Goal: Find specific page/section: Find specific page/section

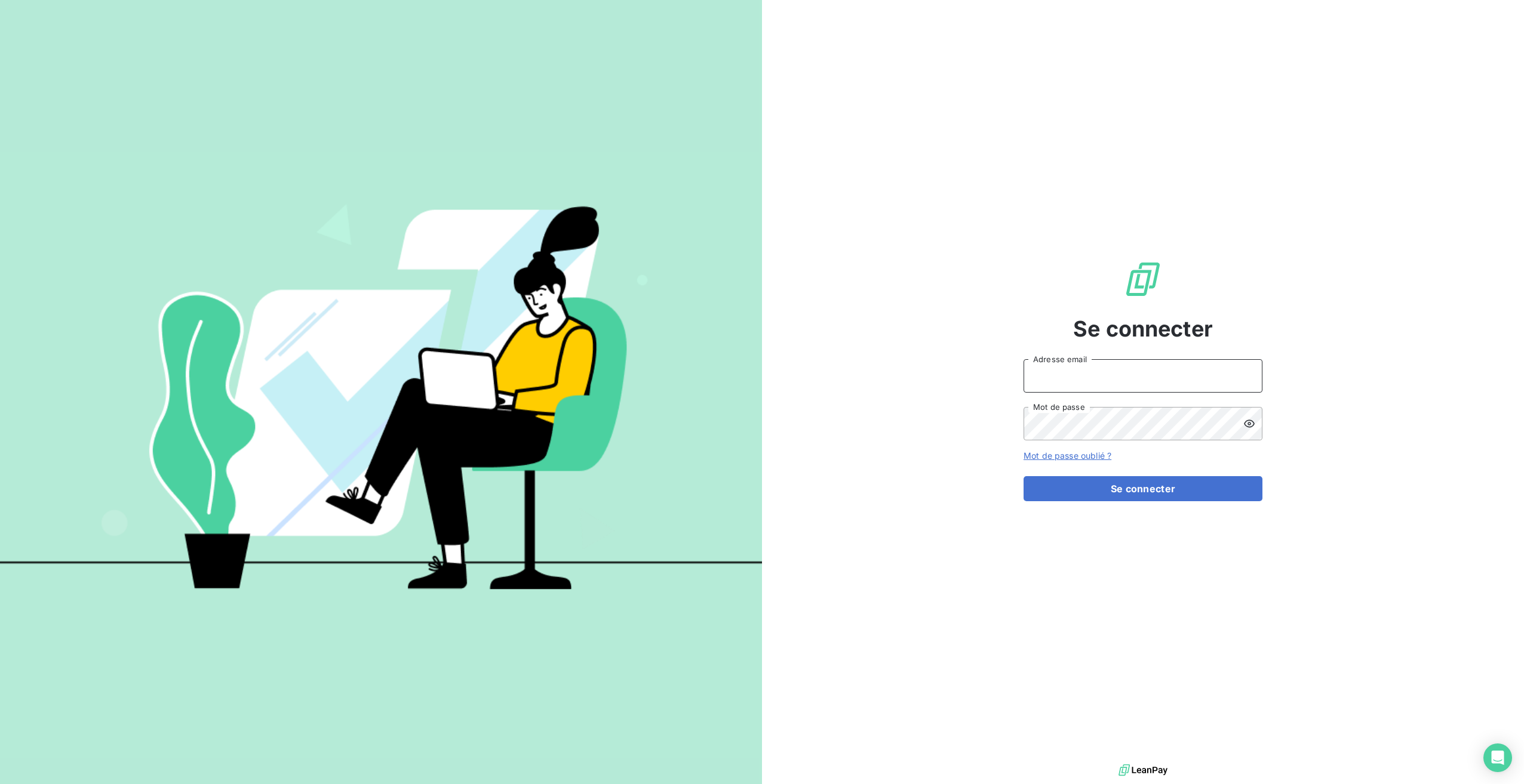
click at [1075, 381] on input "Adresse email" at bounding box center [1143, 376] width 239 height 33
type input "[EMAIL_ADDRESS][DOMAIN_NAME]"
click at [1082, 484] on button "Se connecter" at bounding box center [1143, 488] width 239 height 25
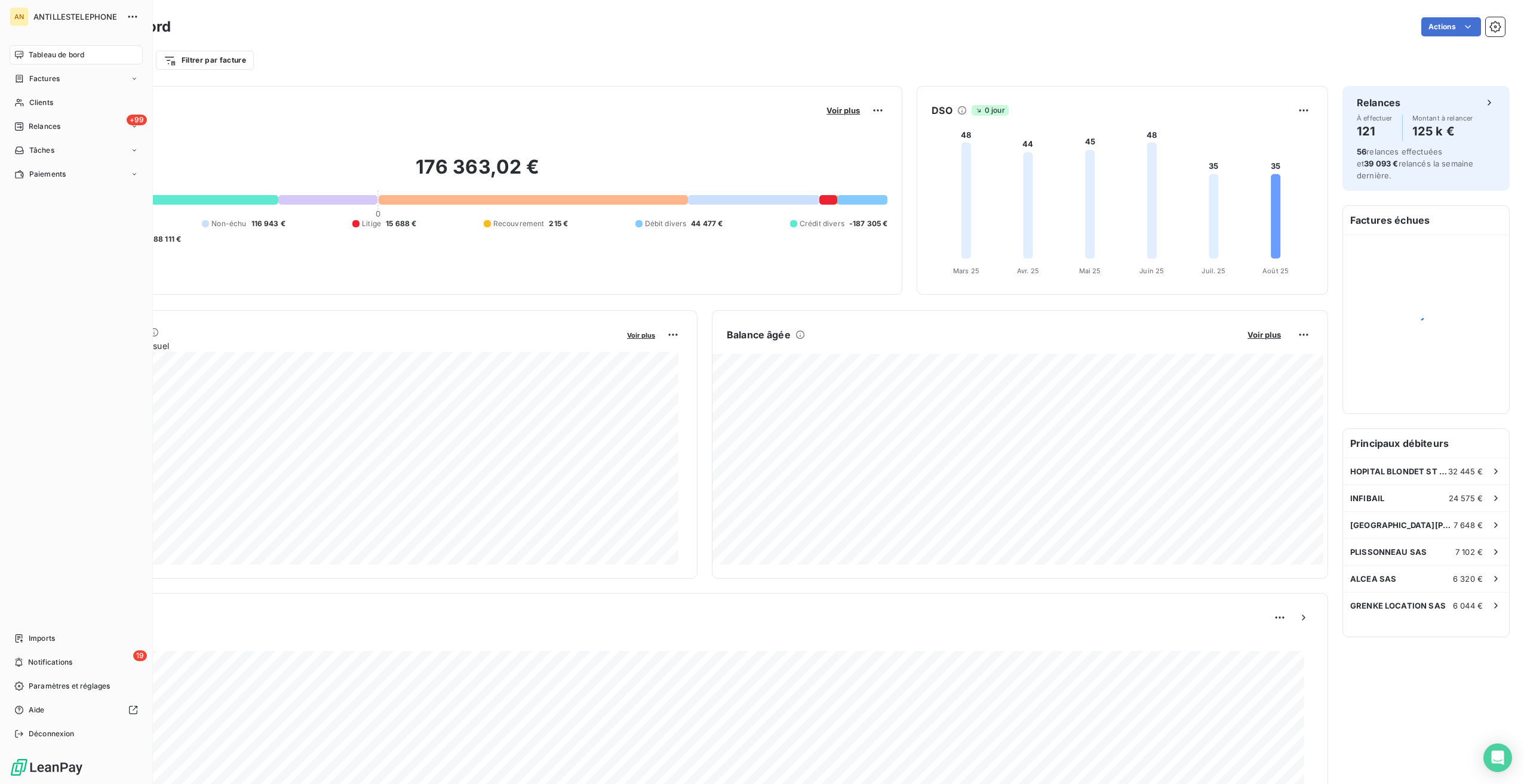
click at [18, 99] on icon at bounding box center [18, 103] width 8 height 7
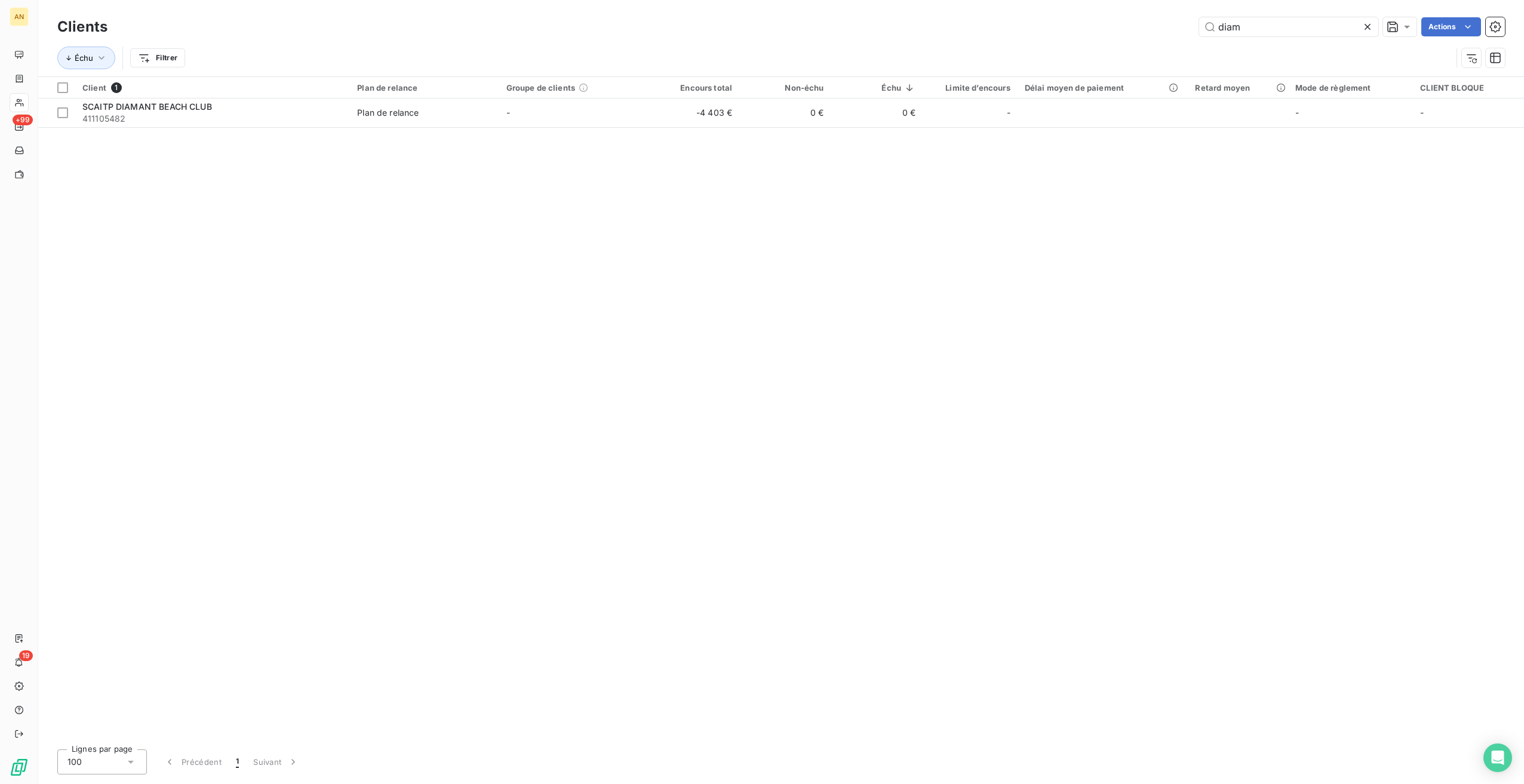
type input "diam"
click at [231, 121] on span "411105482" at bounding box center [213, 118] width 261 height 12
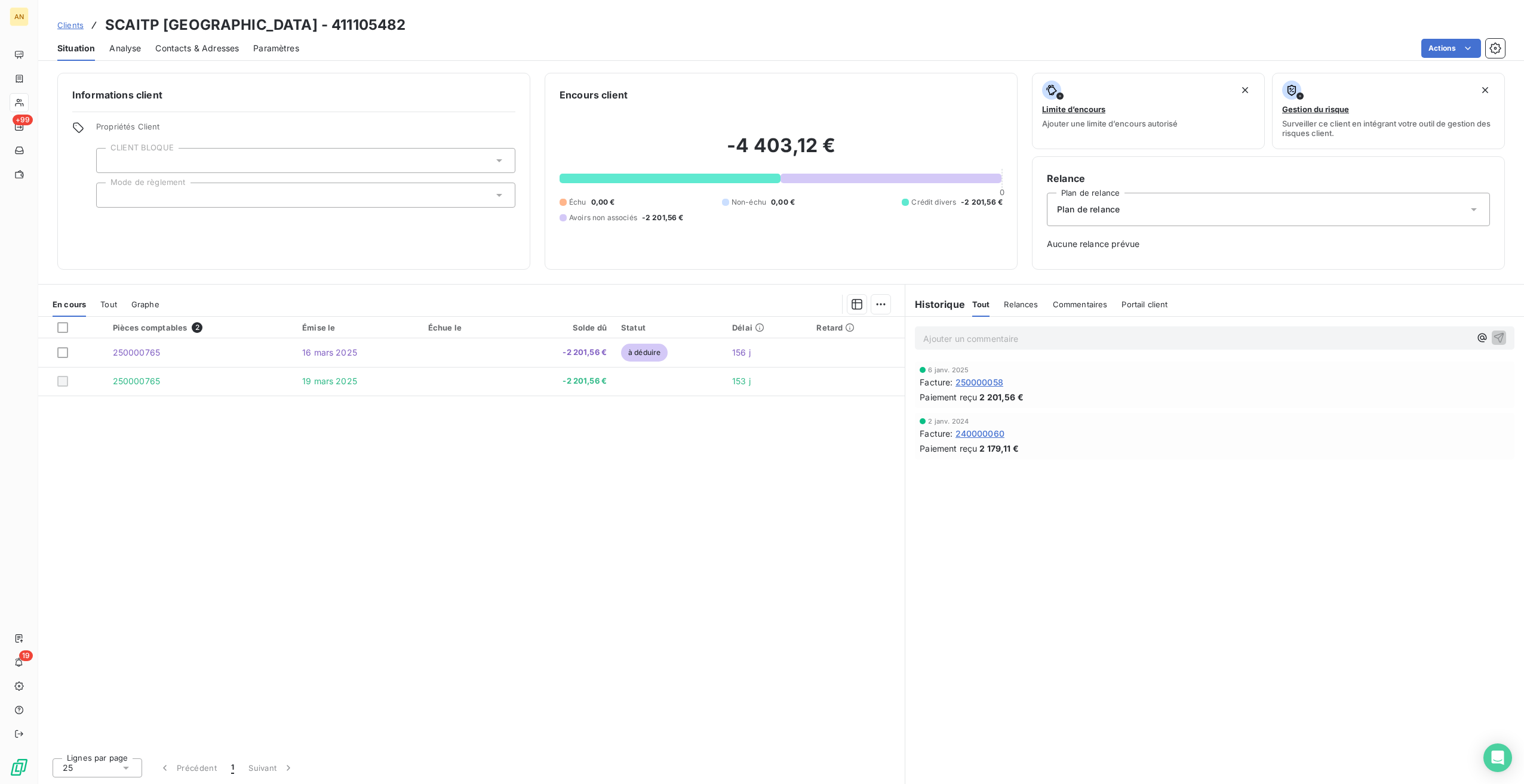
drag, startPoint x: 365, startPoint y: 26, endPoint x: 434, endPoint y: 27, distance: 69.0
click at [434, 27] on div "Clients SCAITP DIAMANT BEACH CLUB - 411105482" at bounding box center [780, 24] width 1485 height 21
copy h3 "105482"
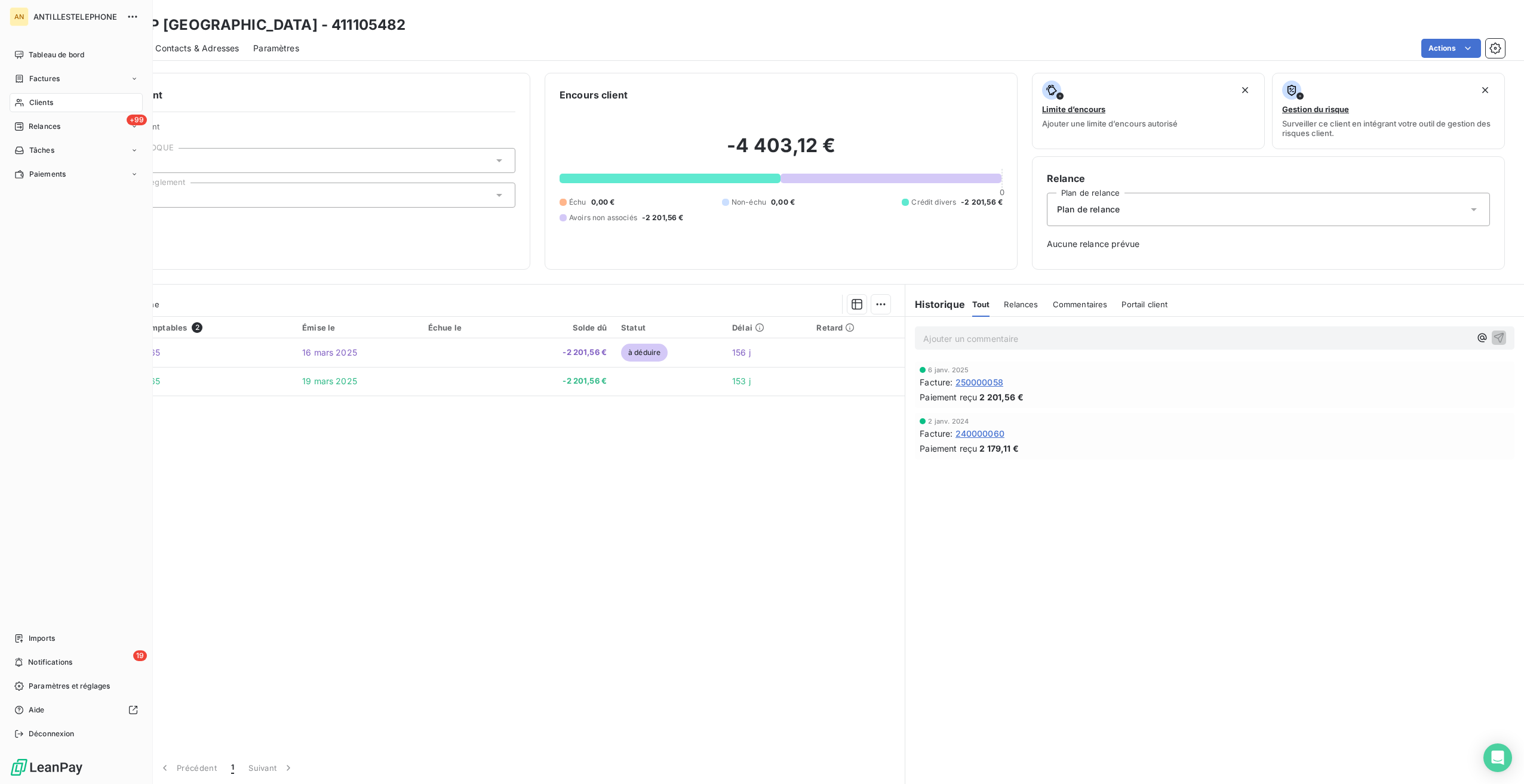
click at [20, 49] on div "Tableau de bord" at bounding box center [76, 55] width 133 height 19
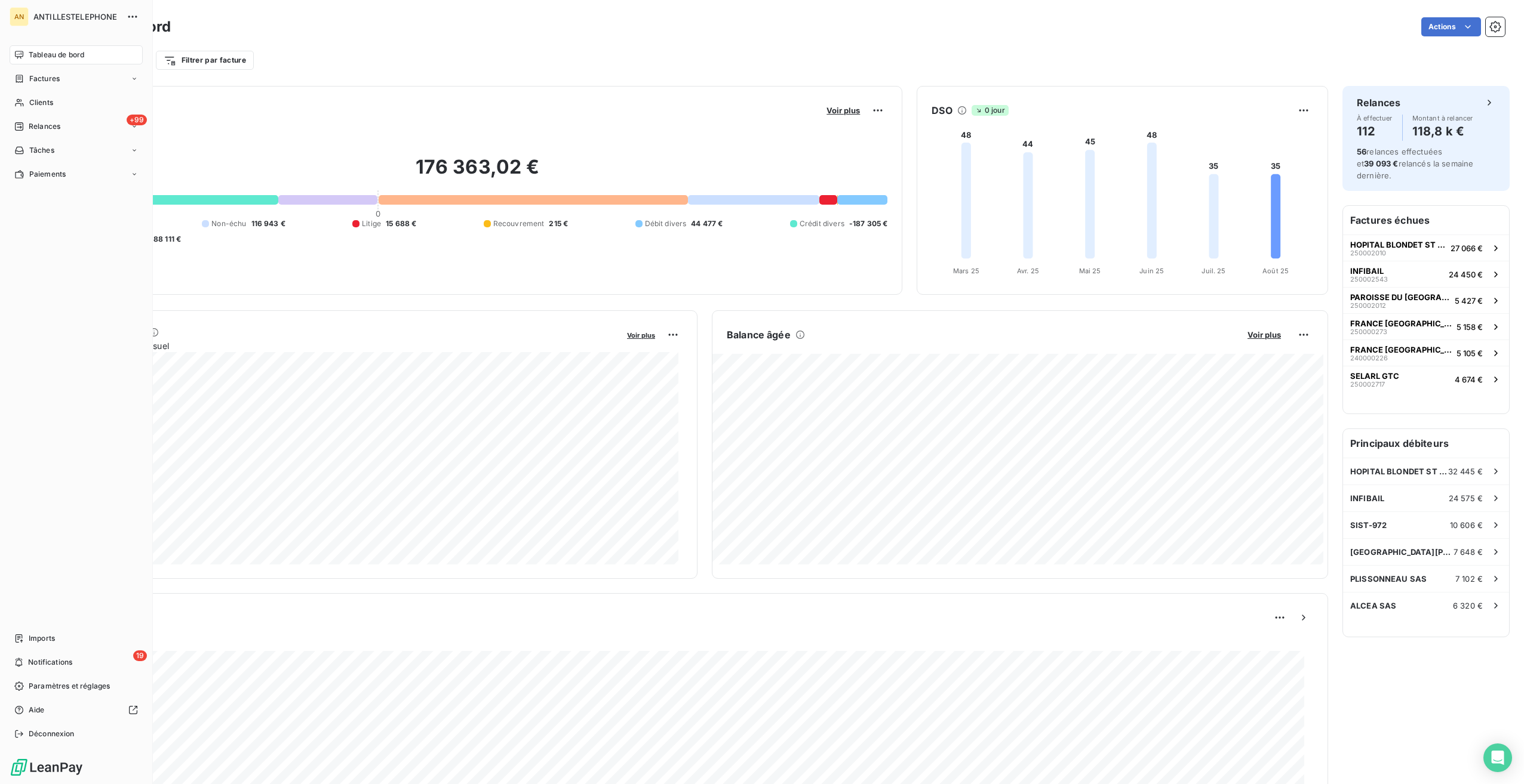
click at [24, 638] on div "Imports" at bounding box center [76, 639] width 133 height 19
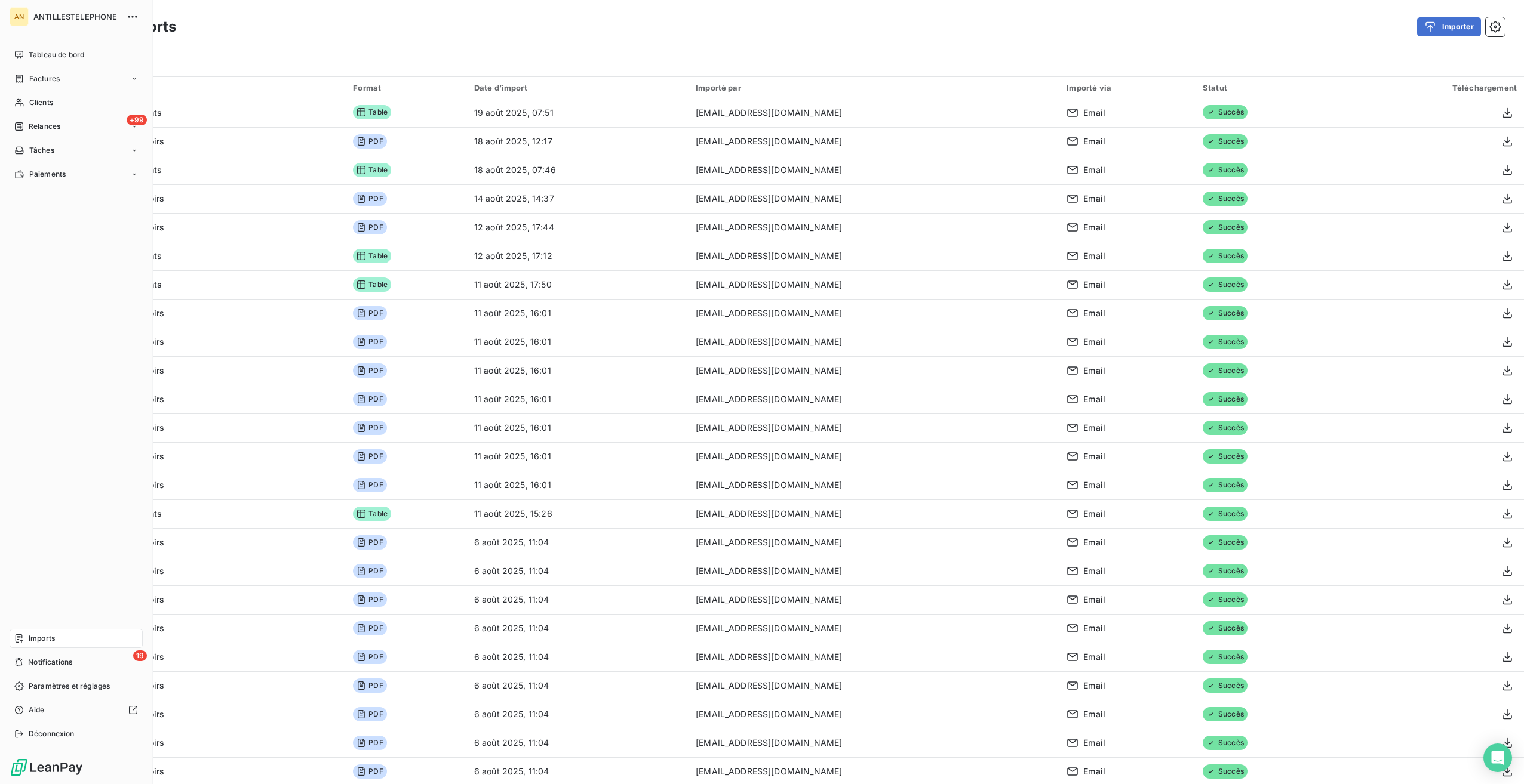
click at [26, 51] on div "Tableau de bord" at bounding box center [76, 55] width 133 height 19
